Goal: Task Accomplishment & Management: Use online tool/utility

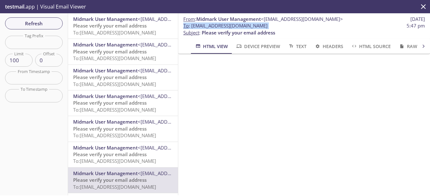
scroll to position [32, 0]
click at [114, 22] on span "Please verify your email address" at bounding box center [109, 25] width 73 height 6
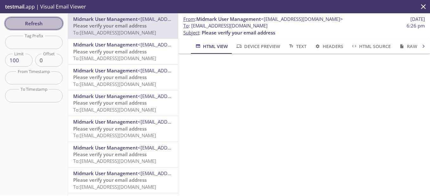
click at [37, 21] on span "Refresh" at bounding box center [33, 23] width 47 height 8
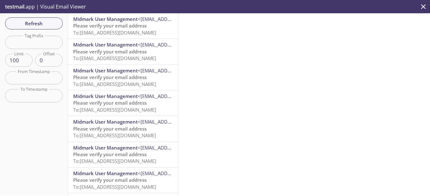
click at [137, 31] on span "To: [EMAIL_ADDRESS][DOMAIN_NAME]" at bounding box center [114, 32] width 83 height 6
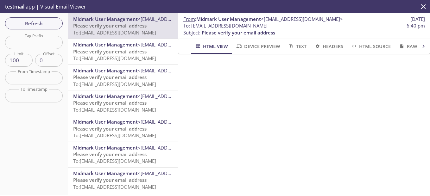
scroll to position [57, 0]
click at [39, 21] on span "Refresh" at bounding box center [33, 23] width 47 height 8
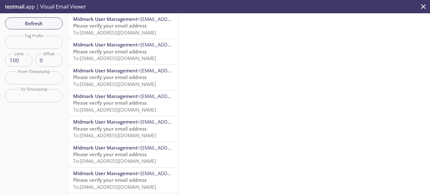
click at [115, 34] on span "To: [EMAIL_ADDRESS][DOMAIN_NAME]" at bounding box center [114, 32] width 83 height 6
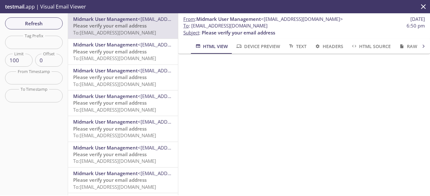
scroll to position [57, 0]
drag, startPoint x: 277, startPoint y: 25, endPoint x: 192, endPoint y: 25, distance: 85.4
click at [192, 25] on span "To : [EMAIL_ADDRESS][DOMAIN_NAME] 6:50 pm" at bounding box center [303, 25] width 241 height 7
copy span "[EMAIL_ADDRESS][DOMAIN_NAME]"
